Goal: Transaction & Acquisition: Purchase product/service

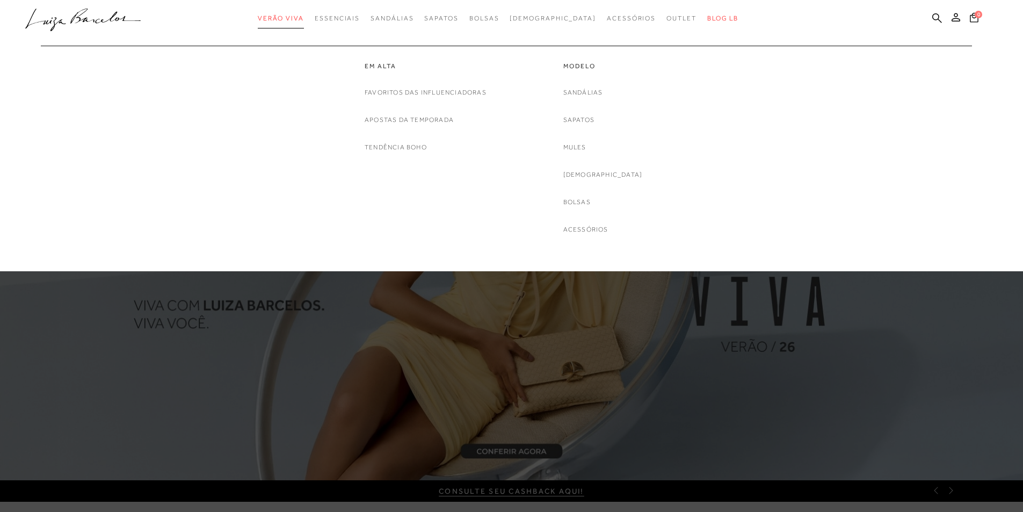
click at [304, 17] on span "Verão Viva" at bounding box center [281, 19] width 46 height 8
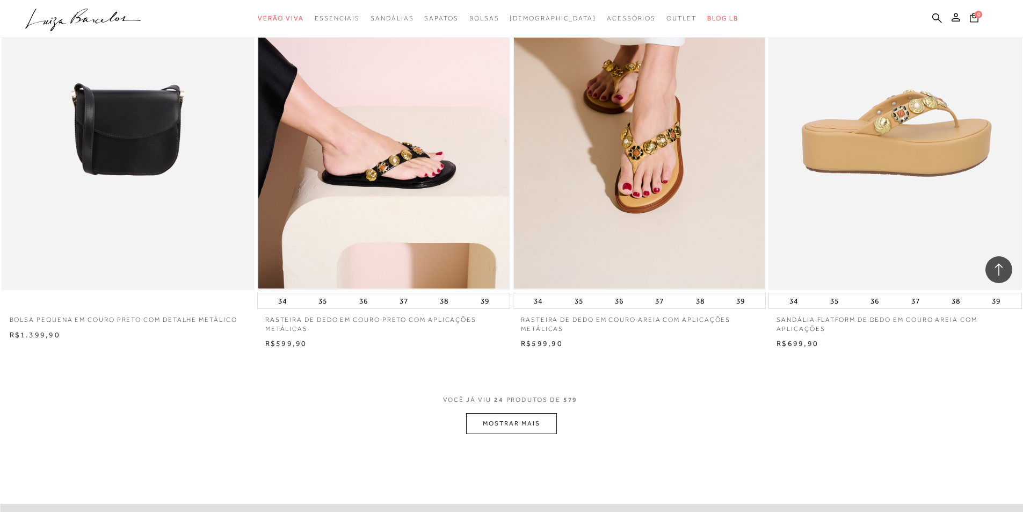
scroll to position [2579, 0]
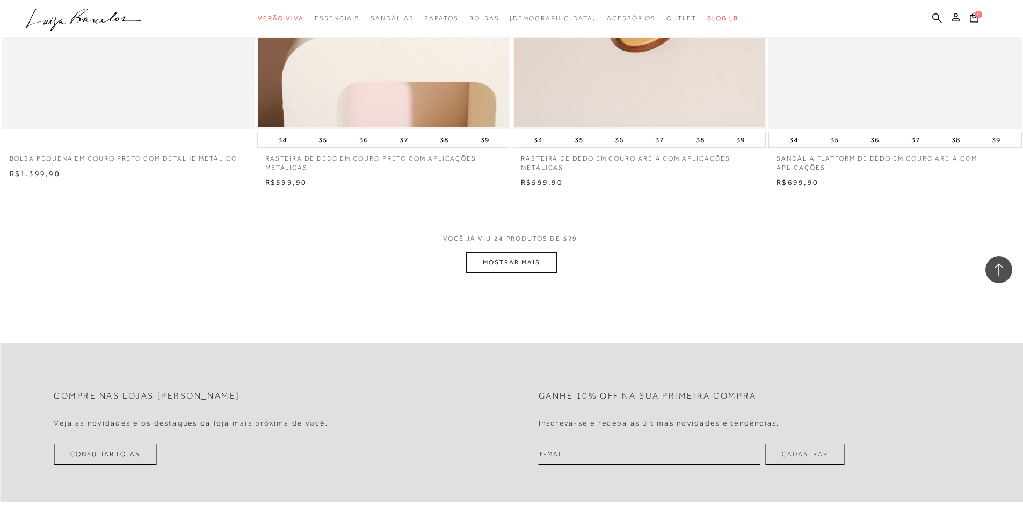
click at [511, 267] on button "MOSTRAR MAIS" at bounding box center [511, 262] width 90 height 21
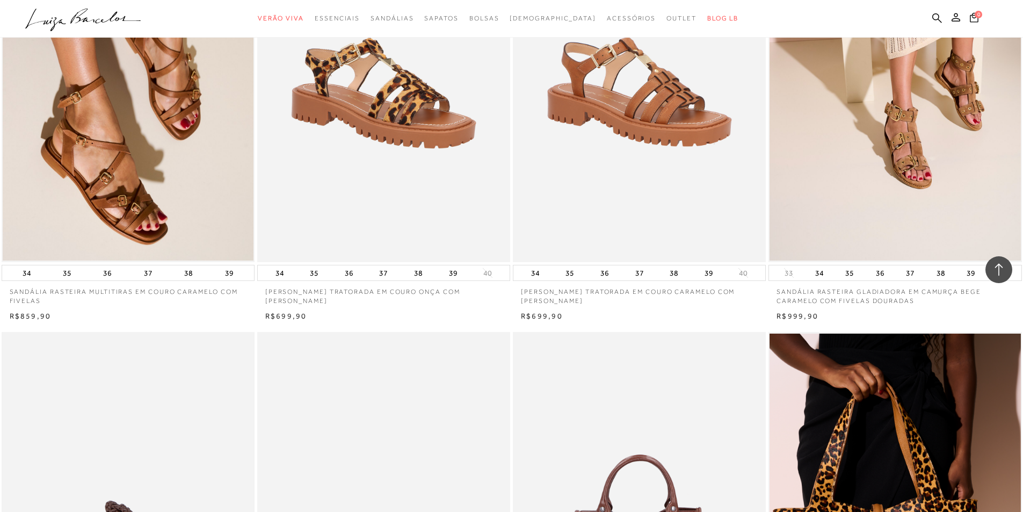
scroll to position [4083, 0]
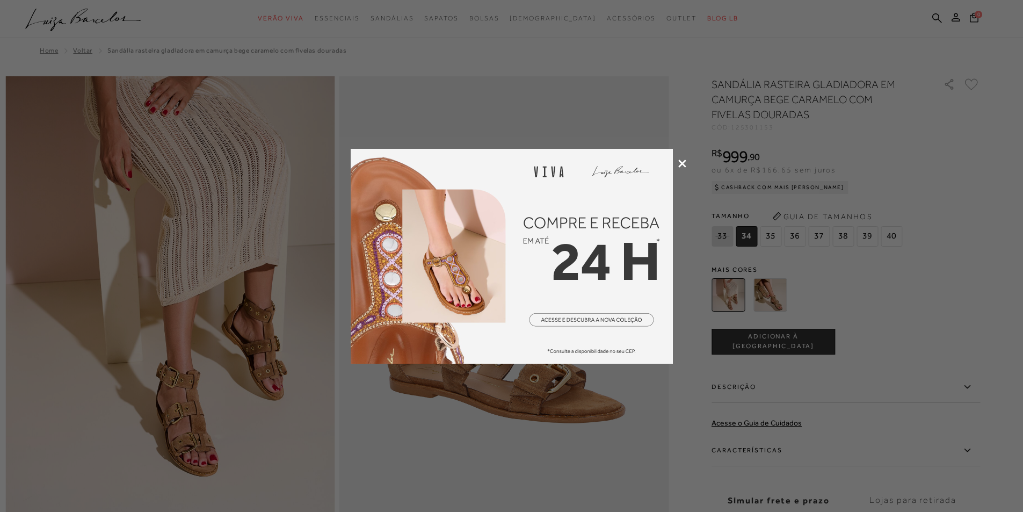
click at [679, 167] on icon at bounding box center [683, 164] width 8 height 8
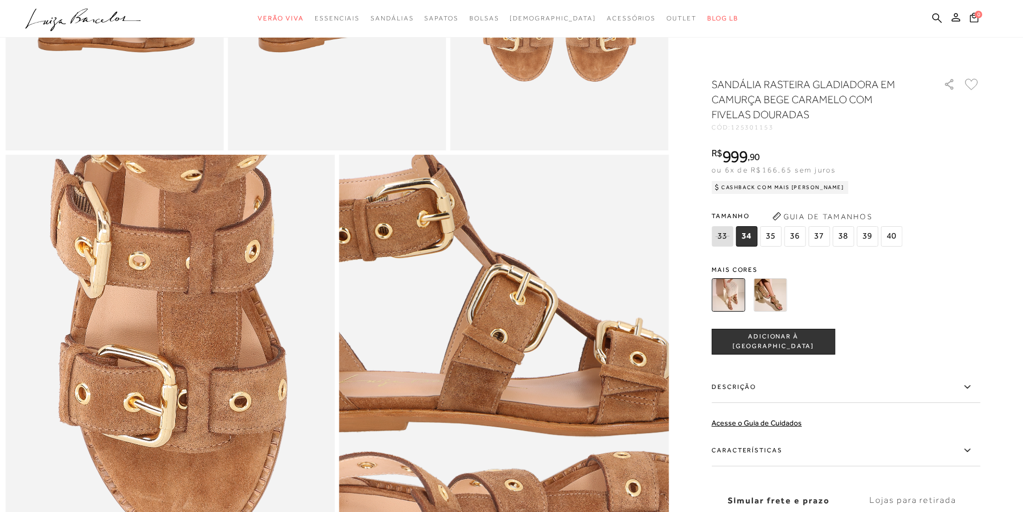
scroll to position [591, 0]
